Goal: Task Accomplishment & Management: Use online tool/utility

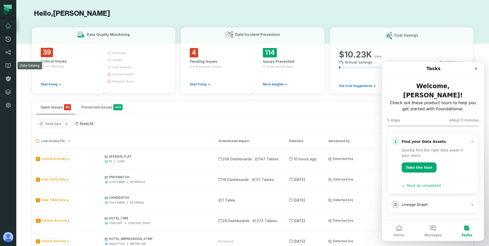
click at [9, 59] on link "Data Catalog" at bounding box center [8, 65] width 16 height 13
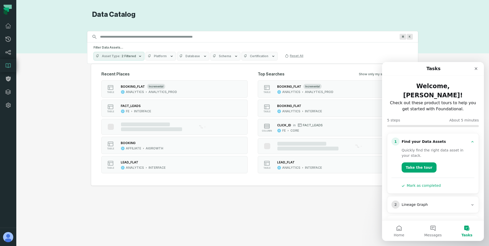
click at [106, 39] on input "Discovery Provider cmdk menu" at bounding box center [248, 37] width 302 height 8
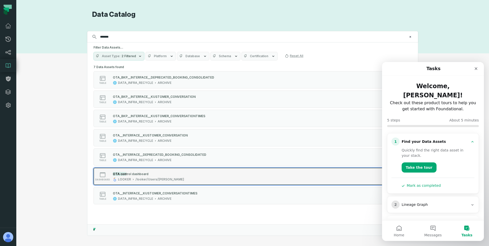
type input "*******"
click at [156, 173] on div "OTA con trol dashboard" at bounding box center [148, 174] width 71 height 5
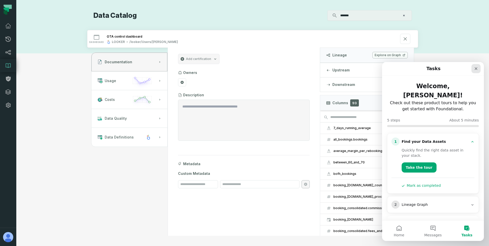
click at [475, 67] on icon "Close" at bounding box center [476, 68] width 3 height 3
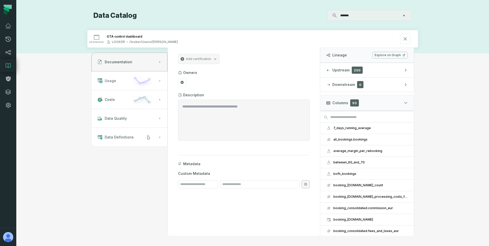
click at [120, 77] on button "Usage" at bounding box center [129, 81] width 76 height 19
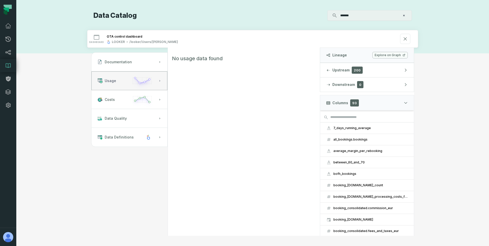
click at [120, 77] on button "Usage" at bounding box center [129, 81] width 76 height 19
click at [116, 103] on button "Costs" at bounding box center [129, 99] width 76 height 19
click at [116, 86] on button "Usage" at bounding box center [129, 81] width 76 height 19
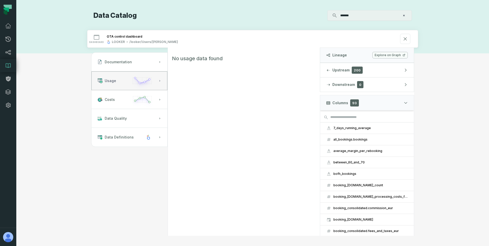
click at [116, 86] on button "Usage" at bounding box center [129, 81] width 76 height 19
